Goal: Task Accomplishment & Management: Manage account settings

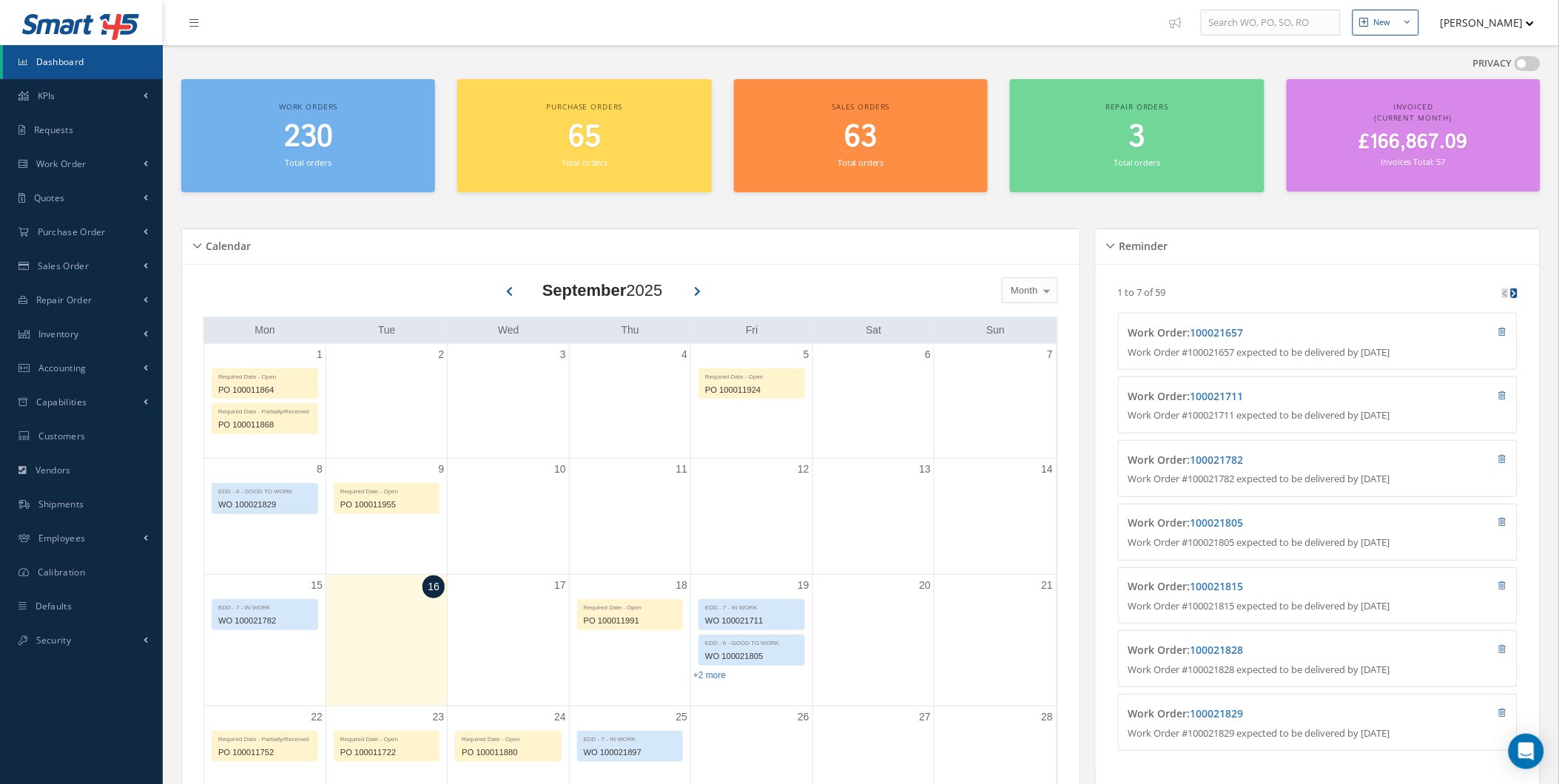
click at [1496, 29] on button "[PERSON_NAME]" at bounding box center [1481, 22] width 108 height 29
click at [1461, 149] on link "Logout" at bounding box center [1475, 150] width 118 height 25
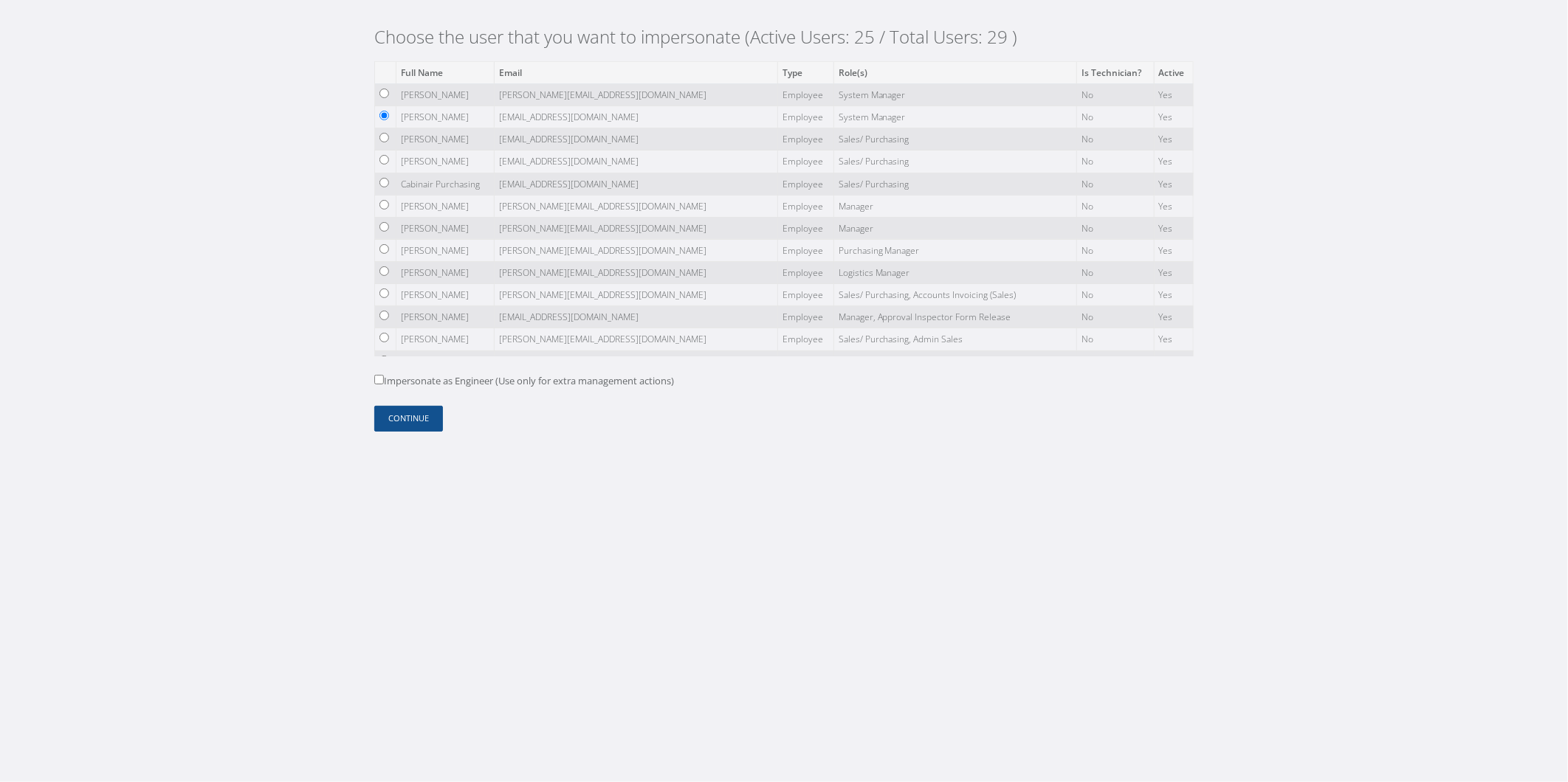
click at [469, 376] on label "Impersonate as Engineer (Use only for extra management actions)" at bounding box center [524, 381] width 300 height 15
click at [384, 376] on input "Impersonate as Engineer (Use only for extra management actions)" at bounding box center [379, 380] width 9 height 9
checkbox input "true"
click at [425, 418] on button "Continue" at bounding box center [409, 418] width 69 height 25
